Goal: Find specific page/section: Find specific page/section

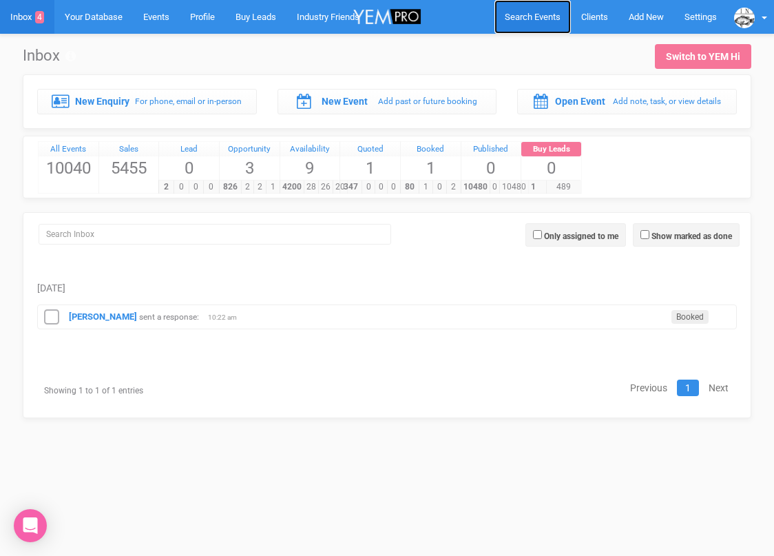
click at [518, 13] on span "Search Events" at bounding box center [533, 17] width 56 height 10
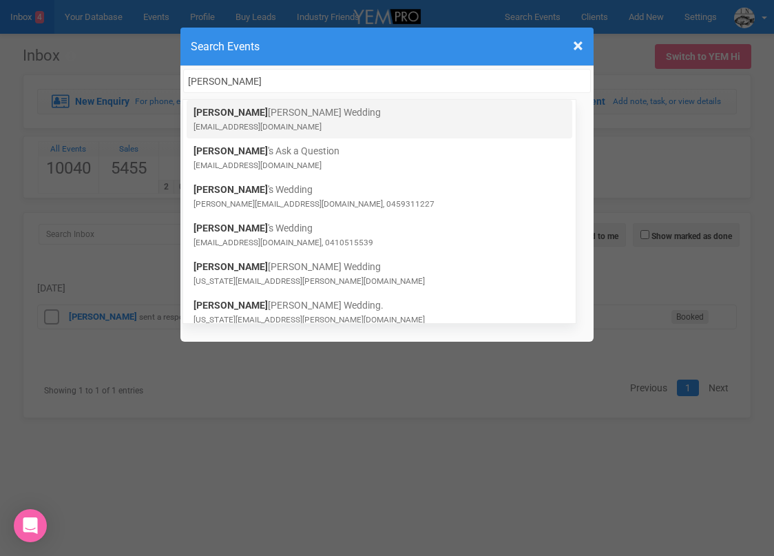
type input "[PERSON_NAME]"
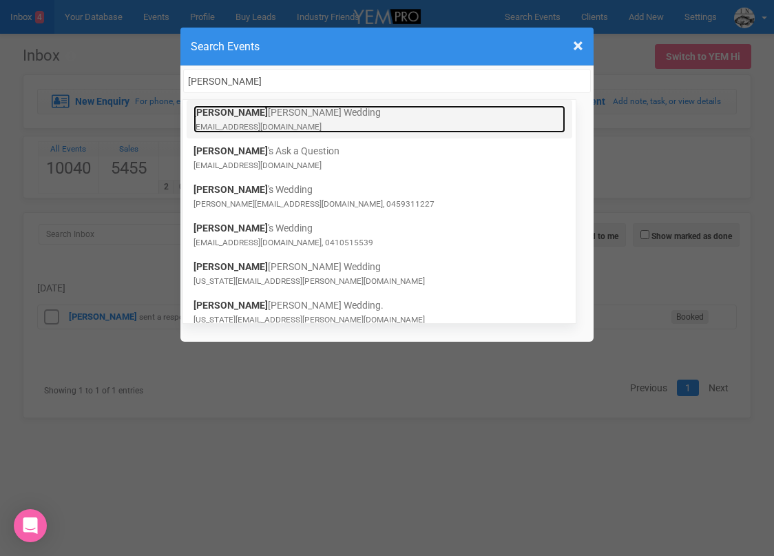
click at [307, 114] on link "[PERSON_NAME] Wedding [EMAIL_ADDRESS][DOMAIN_NAME]" at bounding box center [380, 119] width 372 height 28
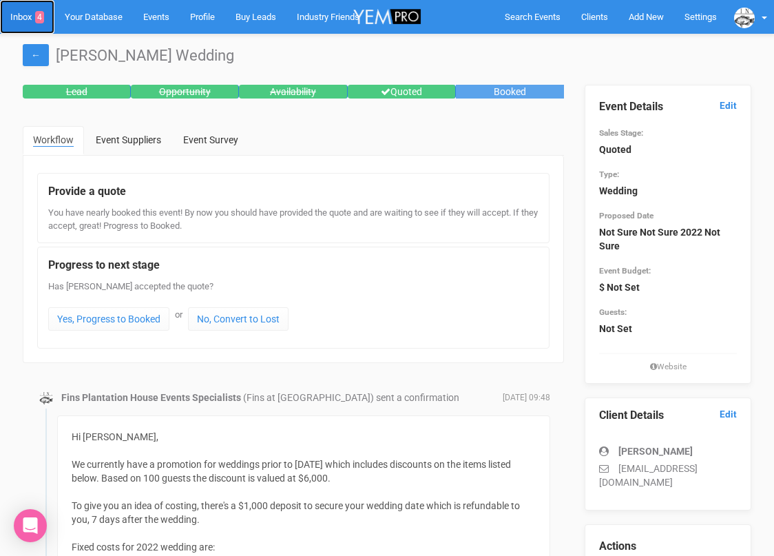
click at [22, 19] on link "Inbox 4" at bounding box center [27, 17] width 54 height 34
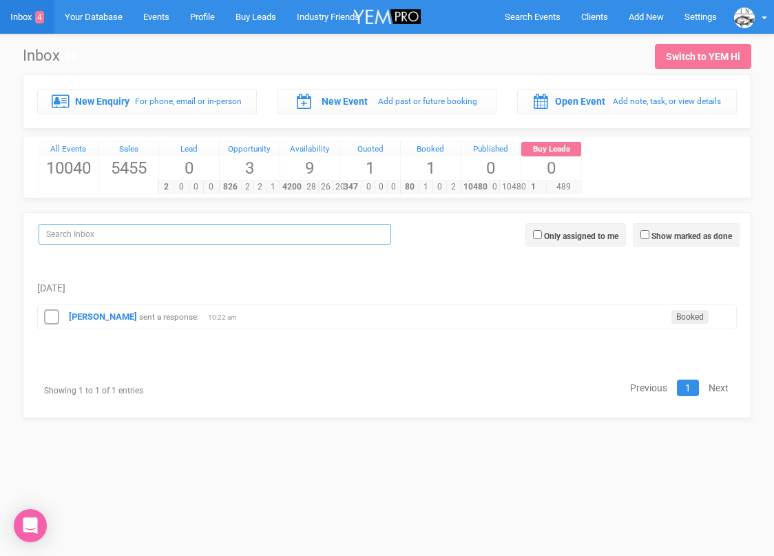
click at [115, 233] on input "search" at bounding box center [215, 234] width 353 height 21
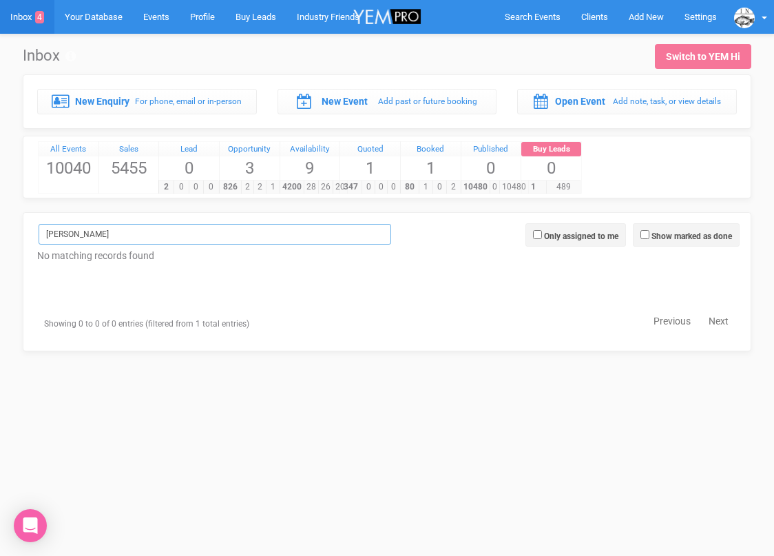
type input "[PERSON_NAME]"
click at [520, 12] on span "Search Events" at bounding box center [533, 17] width 56 height 10
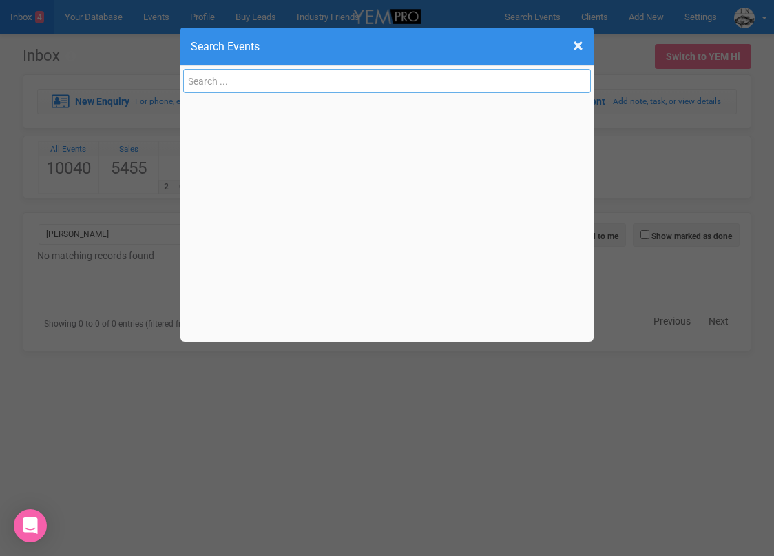
paste input "natashakaylee@hotmail.com"
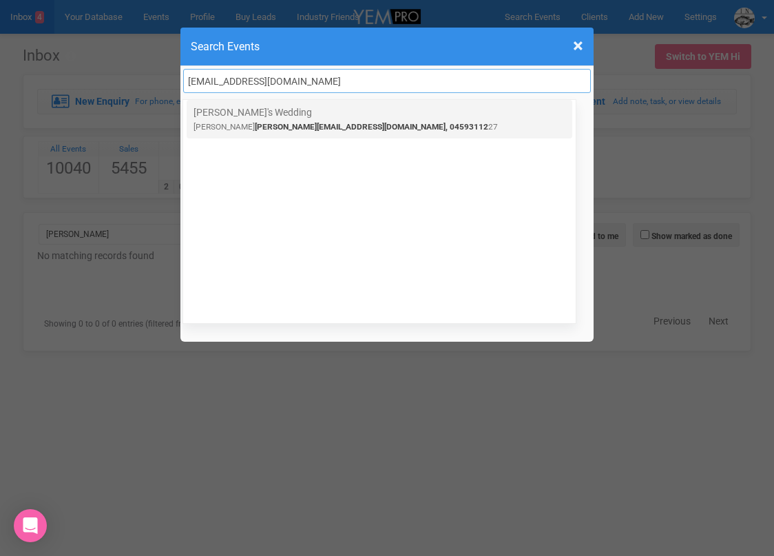
type input "natashakaylee@hotmail.com"
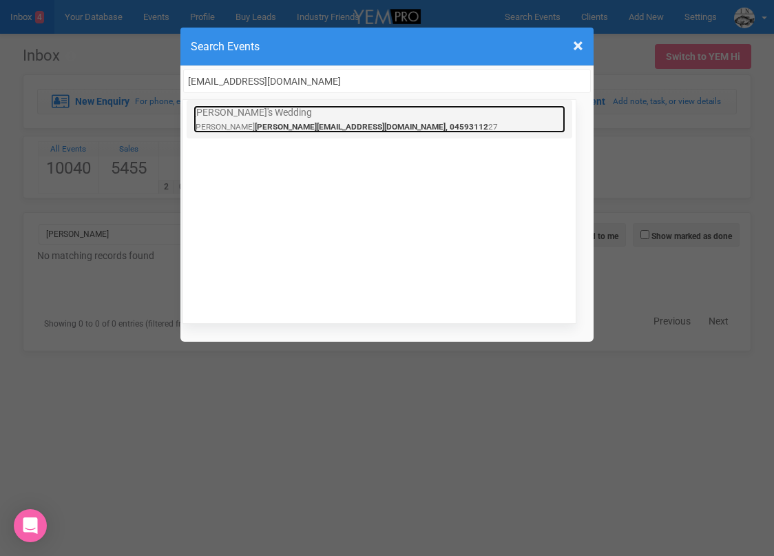
click at [217, 113] on link "Natasha's Wedding natashakay lee@hotmail.com, 04593112 27" at bounding box center [380, 119] width 372 height 28
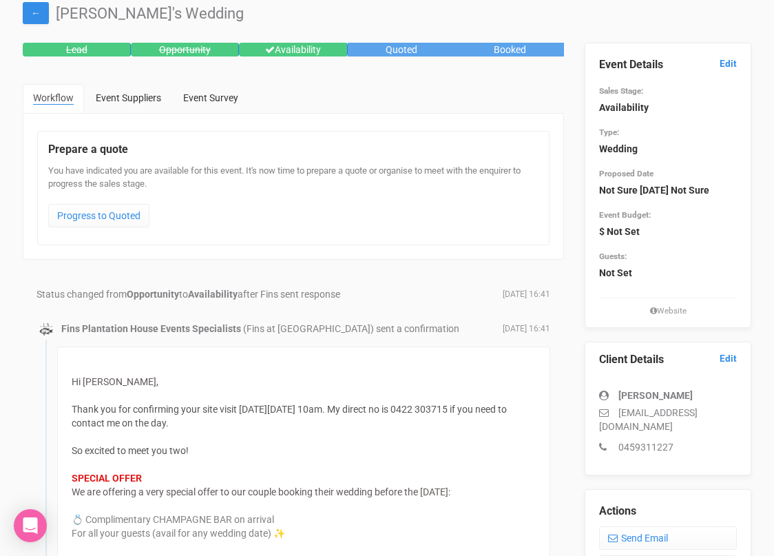
scroll to position [44, 0]
